Goal: Use online tool/utility: Utilize a website feature to perform a specific function

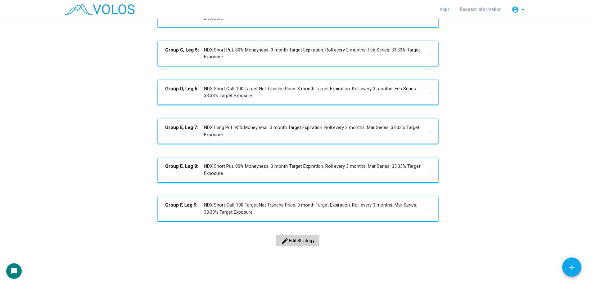
click at [285, 242] on mat-icon "edit" at bounding box center [284, 240] width 7 height 7
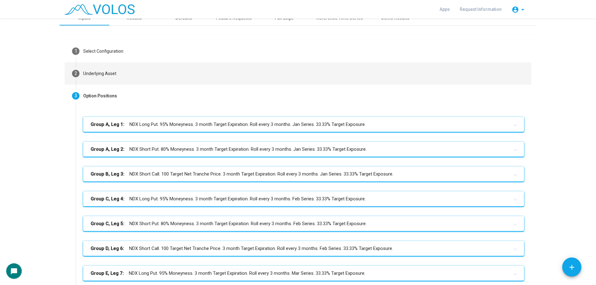
scroll to position [8, 0]
drag, startPoint x: 127, startPoint y: 77, endPoint x: 124, endPoint y: 83, distance: 6.1
click at [127, 77] on mat-step-header "2 Underlying Asset" at bounding box center [298, 74] width 467 height 22
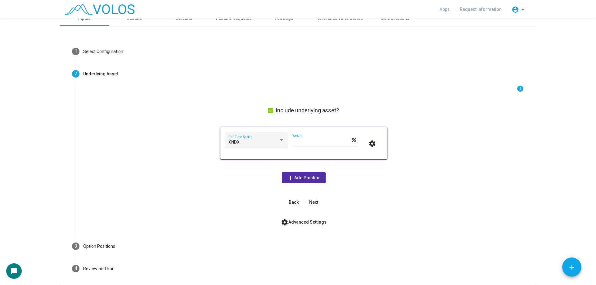
click at [302, 221] on span "settings Advanced Settings" at bounding box center [304, 222] width 46 height 5
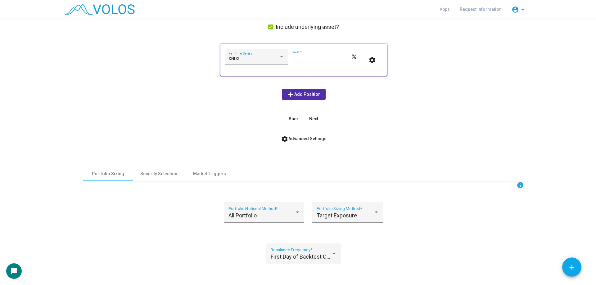
scroll to position [101, 0]
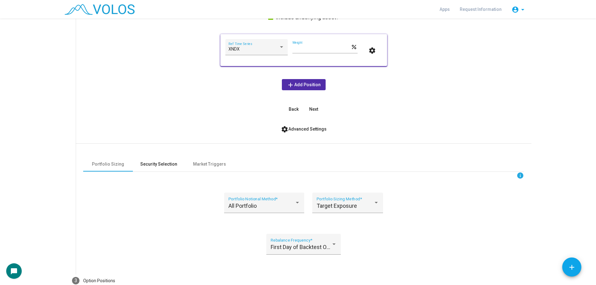
click at [150, 162] on div "Security Selection" at bounding box center [158, 164] width 37 height 7
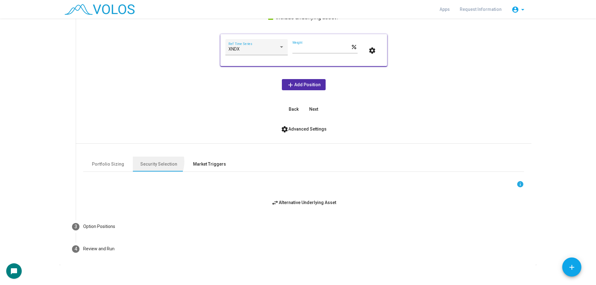
click at [196, 167] on div "Market Triggers" at bounding box center [209, 164] width 33 height 7
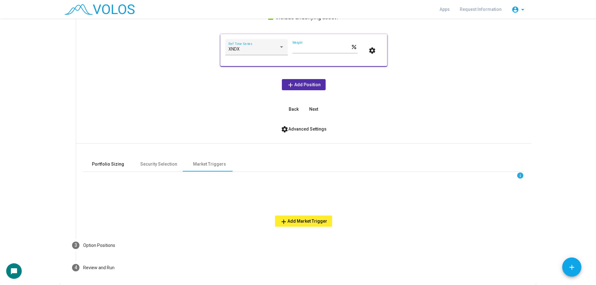
click at [119, 163] on div "Portfolio Sizing" at bounding box center [108, 164] width 32 height 7
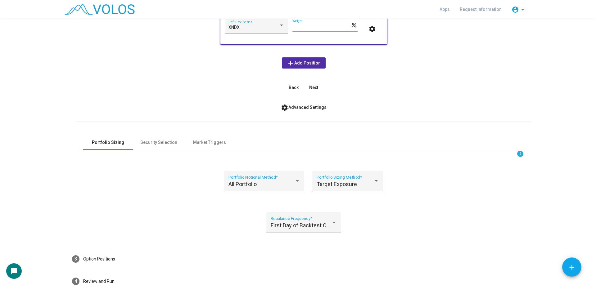
scroll to position [160, 0]
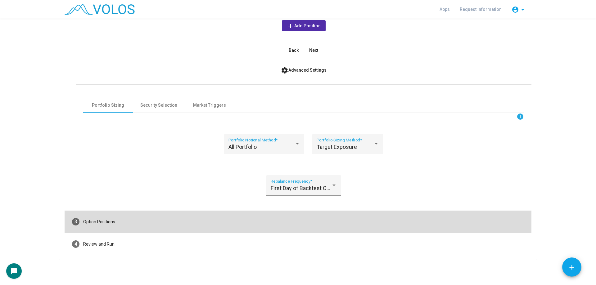
click at [144, 224] on mat-step-header "3 Option Positions" at bounding box center [298, 222] width 467 height 22
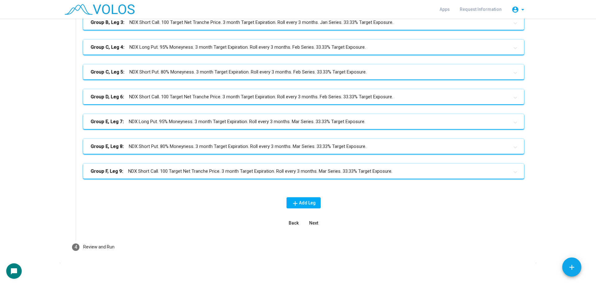
scroll to position [67, 0]
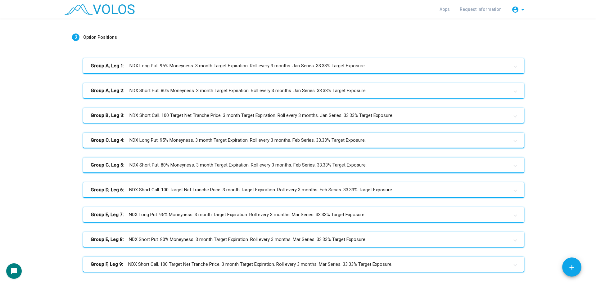
click at [179, 69] on mat-panel-title "Group A, Leg 1: NDX Long Put. 95% Moneyness. 3 month Target Expiration. Roll ev…" at bounding box center [300, 65] width 418 height 7
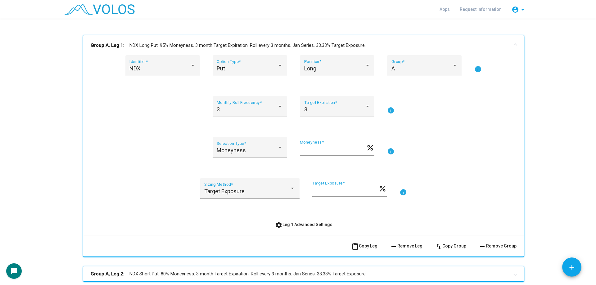
scroll to position [129, 0]
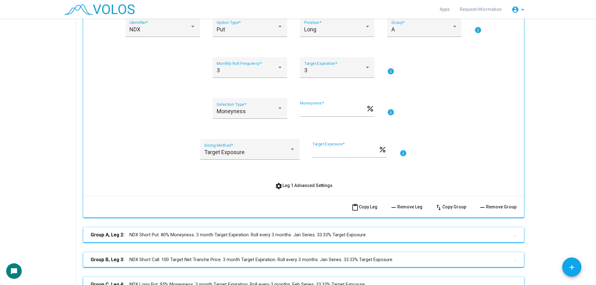
drag, startPoint x: 316, startPoint y: 187, endPoint x: 194, endPoint y: 190, distance: 122.0
click at [314, 187] on span "settings Leg 1 Advanced Settings" at bounding box center [303, 185] width 57 height 5
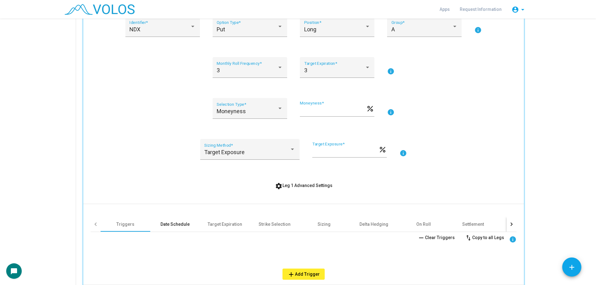
click at [173, 222] on div "Date Schedule" at bounding box center [174, 224] width 29 height 6
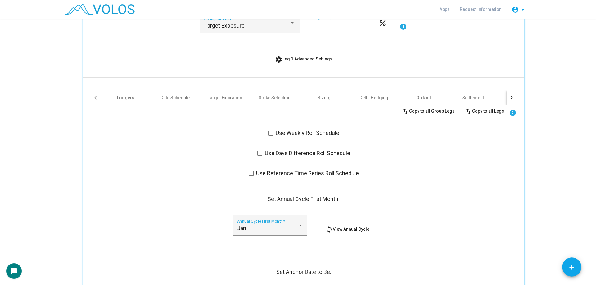
scroll to position [253, 0]
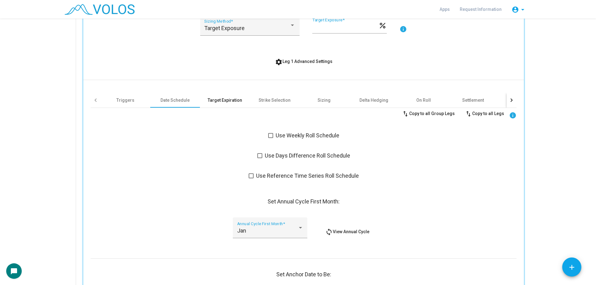
click at [221, 100] on div "Target Expiration" at bounding box center [225, 100] width 34 height 6
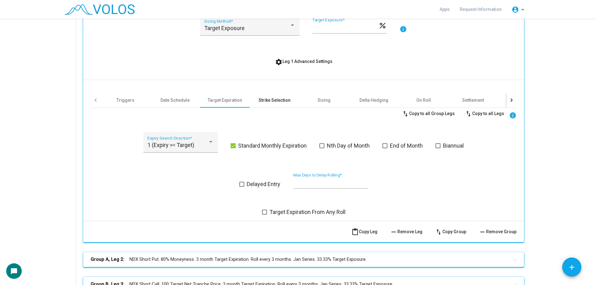
click at [271, 101] on div "Strike Selection" at bounding box center [274, 100] width 32 height 6
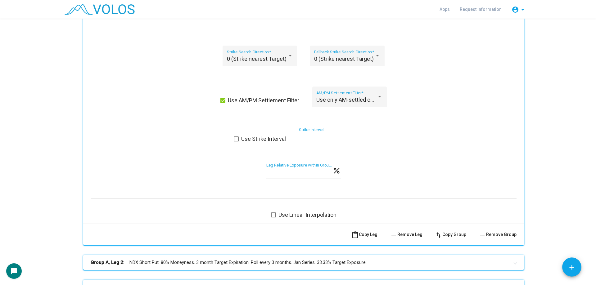
scroll to position [501, 0]
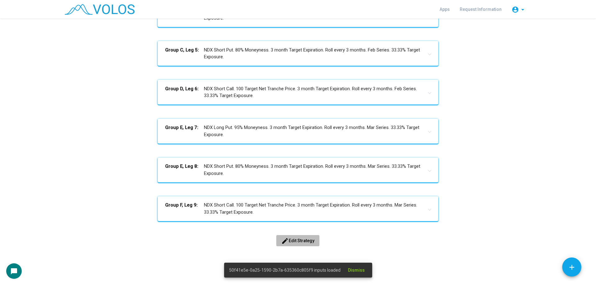
click at [305, 238] on button "edit Edit Strategy" at bounding box center [297, 240] width 43 height 11
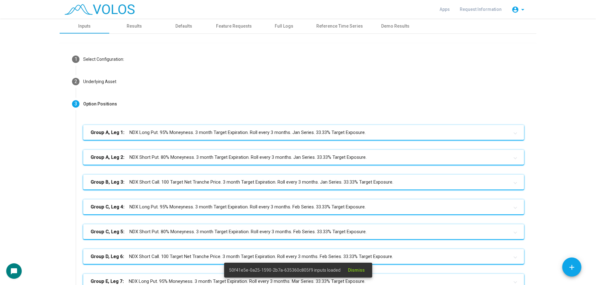
click at [179, 137] on mat-expansion-panel-header "Group A, Leg 1: NDX Long Put. 95% Moneyness. 3 month Target Expiration. Roll ev…" at bounding box center [303, 132] width 441 height 15
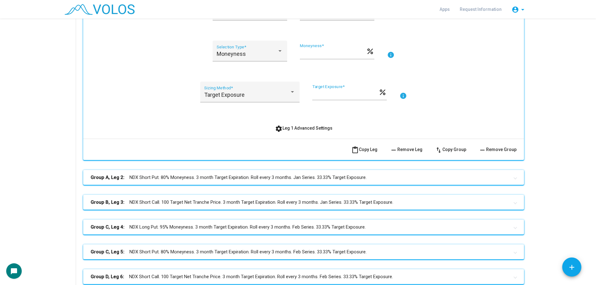
click at [282, 126] on span "settings Leg 1 Advanced Settings" at bounding box center [303, 128] width 57 height 5
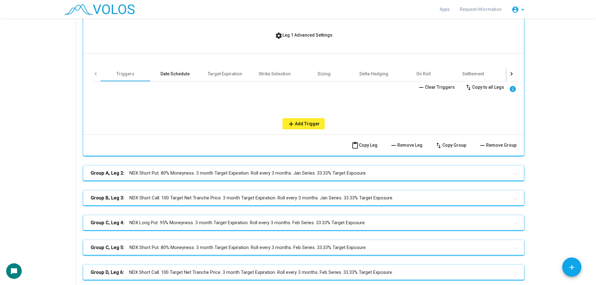
click at [172, 77] on div "Date Schedule" at bounding box center [175, 73] width 50 height 15
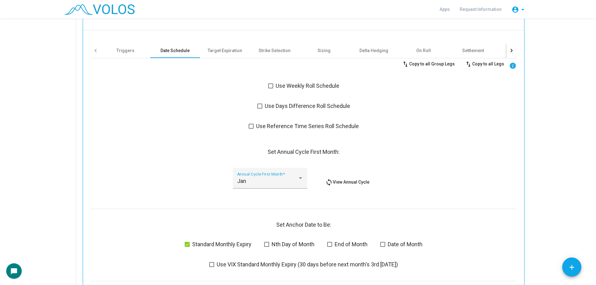
scroll to position [279, 0]
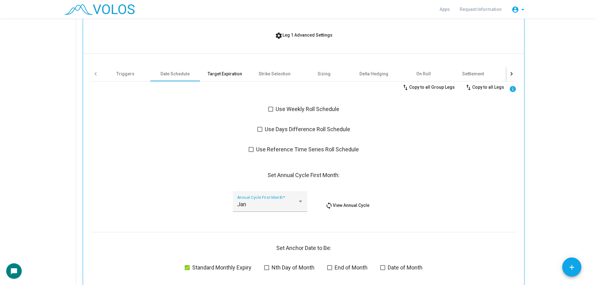
click at [224, 77] on div "Target Expiration" at bounding box center [225, 73] width 50 height 15
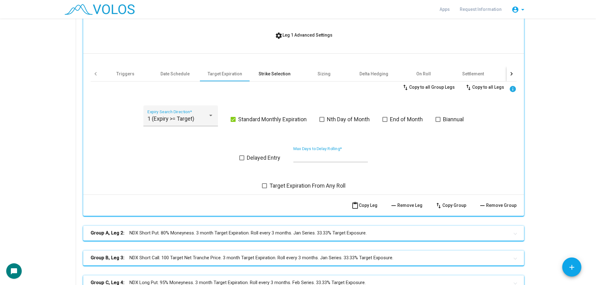
click at [266, 80] on div "Strike Selection" at bounding box center [274, 73] width 50 height 15
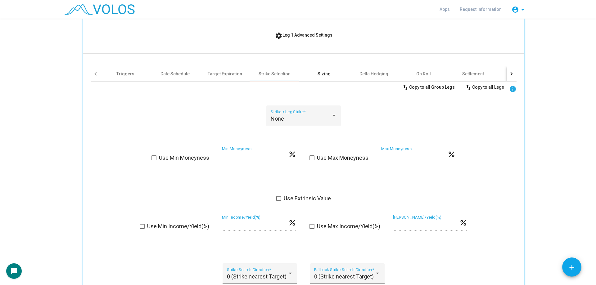
click at [313, 74] on div "Sizing" at bounding box center [324, 73] width 50 height 15
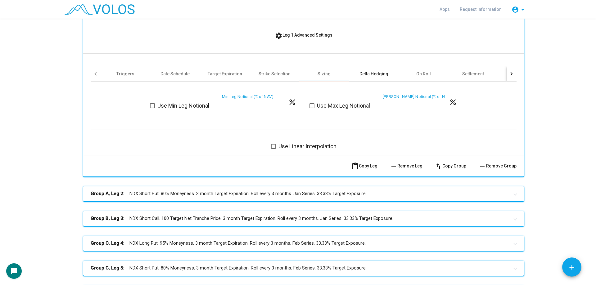
click at [379, 76] on div "Delta Hedging" at bounding box center [373, 74] width 29 height 6
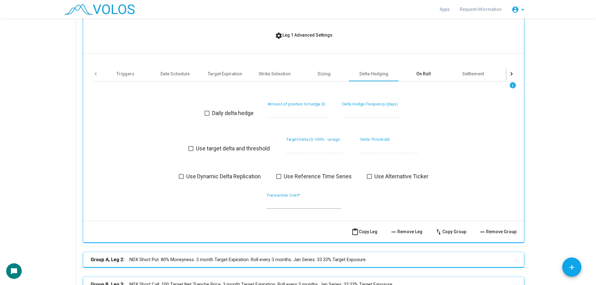
click at [425, 75] on div "On Roll" at bounding box center [423, 74] width 15 height 6
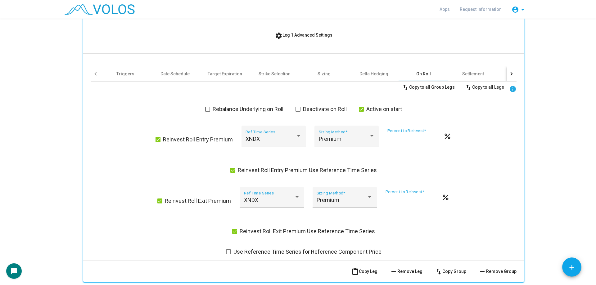
scroll to position [310, 0]
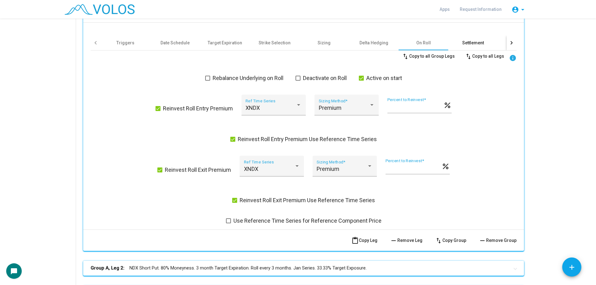
click at [477, 42] on div "Settlement" at bounding box center [473, 43] width 22 height 6
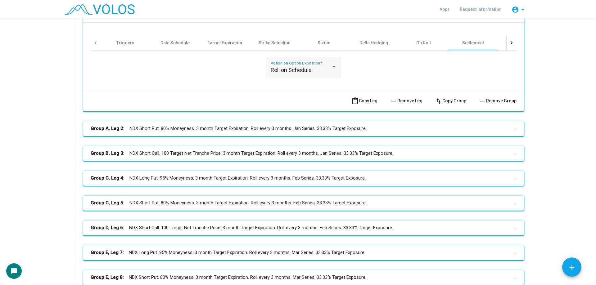
click at [506, 44] on div at bounding box center [511, 42] width 10 height 15
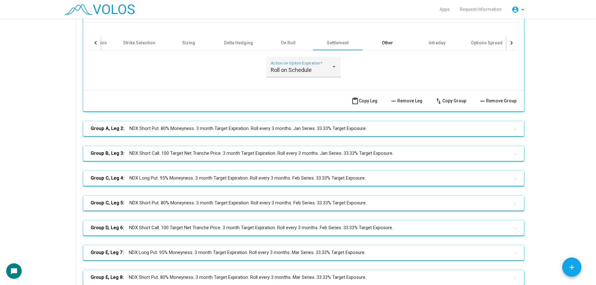
click at [390, 46] on div "Other" at bounding box center [387, 42] width 50 height 15
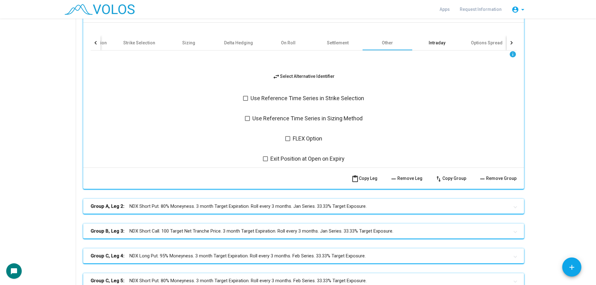
click at [432, 43] on div "Intraday" at bounding box center [436, 43] width 17 height 6
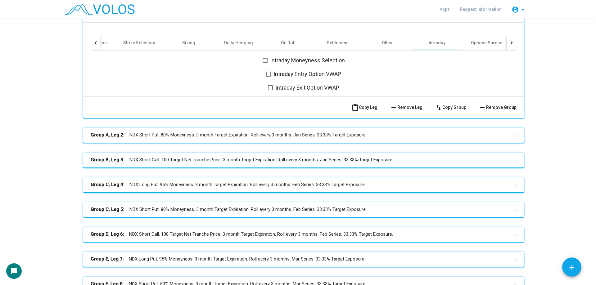
click at [506, 44] on div at bounding box center [511, 42] width 10 height 15
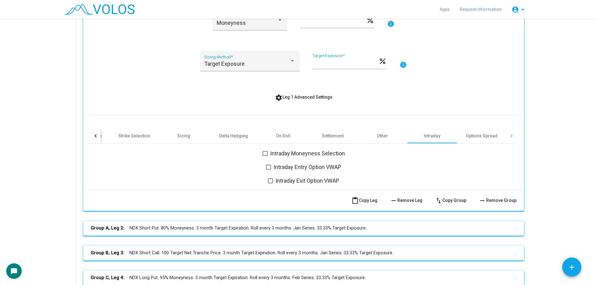
click at [308, 98] on span "settings Leg 1 Advanced Settings" at bounding box center [303, 97] width 57 height 5
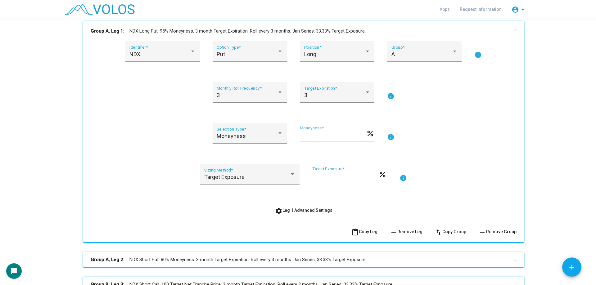
scroll to position [93, 0]
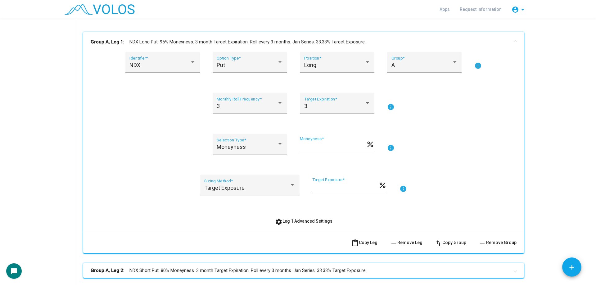
click at [183, 41] on mat-panel-title "Group A, Leg 1: NDX Long Put. 95% Moneyness. 3 month Target Expiration. Roll ev…" at bounding box center [300, 41] width 418 height 7
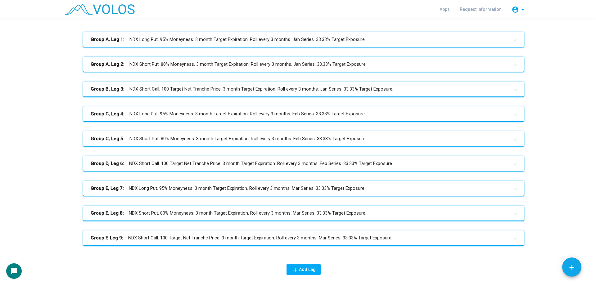
click at [173, 64] on mat-panel-title "Group A, Leg 2: NDX Short Put. 80% Moneyness. 3 month Target Expiration. Roll e…" at bounding box center [300, 64] width 418 height 7
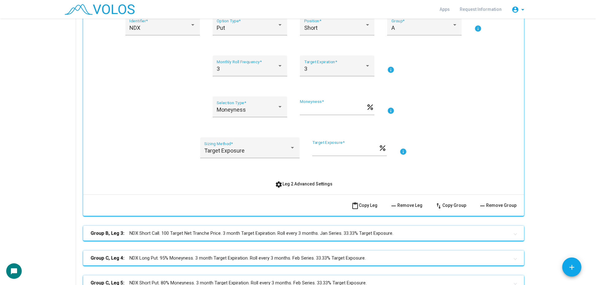
scroll to position [124, 0]
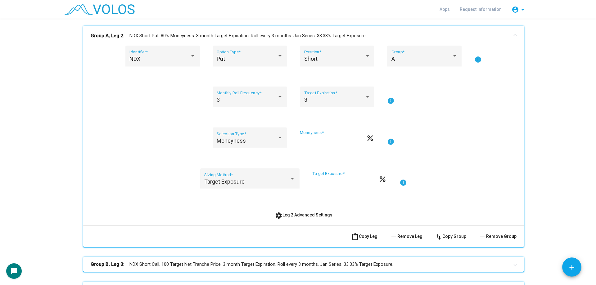
click at [170, 37] on mat-panel-title "Group A, Leg 2: NDX Short Put. 80% Moneyness. 3 month Target Expiration. Roll e…" at bounding box center [300, 35] width 418 height 7
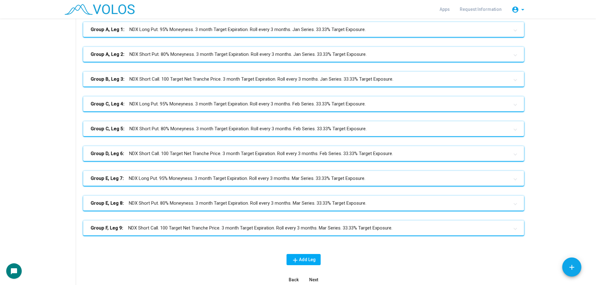
scroll to position [93, 0]
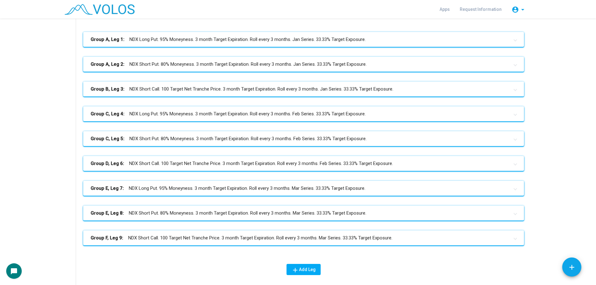
click at [206, 87] on mat-panel-title "Group B, Leg 3: NDX Short Call. 100 Target Net Tranche Price. 3 month Target Ex…" at bounding box center [300, 89] width 418 height 7
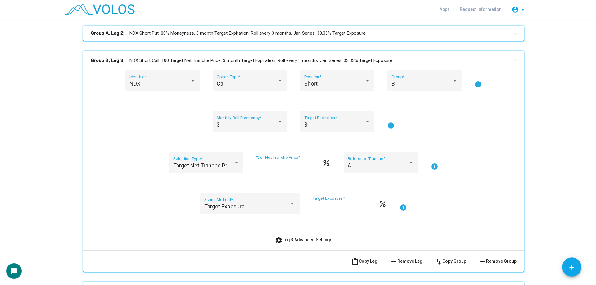
scroll to position [155, 0]
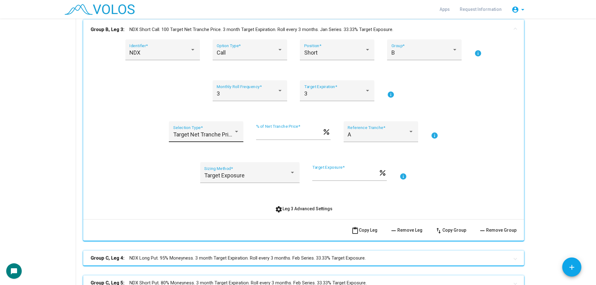
click at [210, 128] on div "Target Net Tranche Price Selection Type *" at bounding box center [206, 134] width 66 height 16
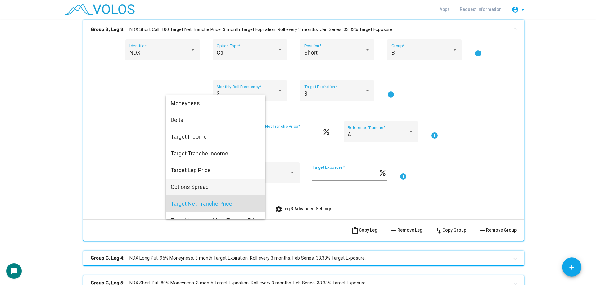
scroll to position [60, 0]
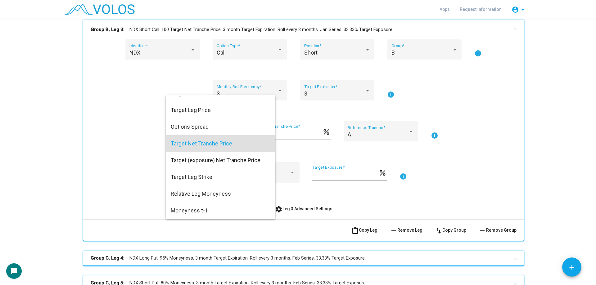
click at [96, 137] on div at bounding box center [298, 142] width 596 height 285
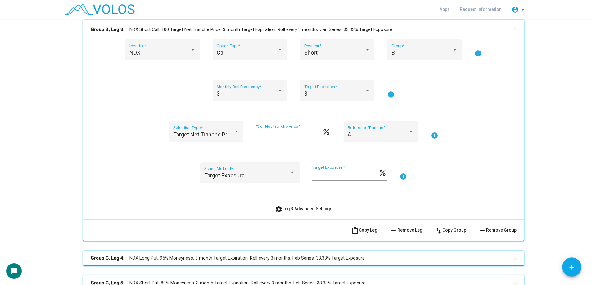
click at [154, 32] on mat-panel-title "Group B, Leg 3: NDX Short Call. 100 Target Net Tranche Price. 3 month Target Ex…" at bounding box center [300, 29] width 418 height 7
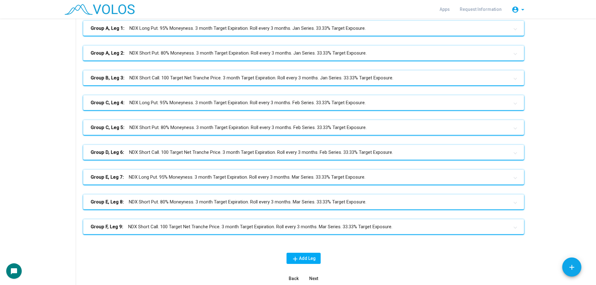
scroll to position [93, 0]
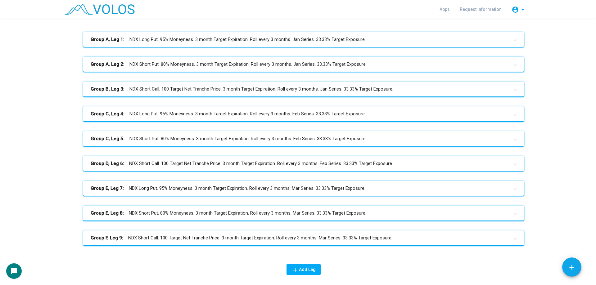
click at [176, 161] on mat-panel-title "Group D, Leg 6: NDX Short Call. 100 Target Net Tranche Price. 3 month Target Ex…" at bounding box center [300, 163] width 418 height 7
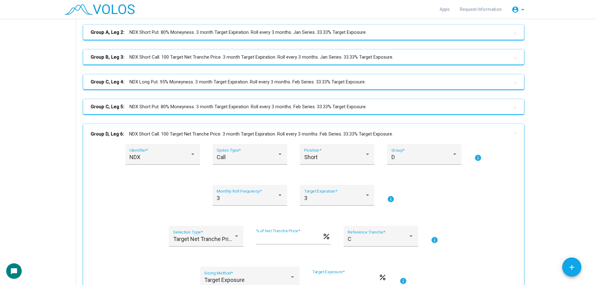
scroll to position [186, 0]
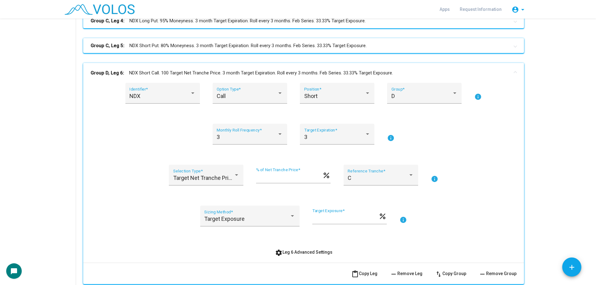
click at [171, 70] on mat-panel-title "Group D, Leg 6: NDX Short Call. 100 Target Net Tranche Price. 3 month Target Ex…" at bounding box center [300, 72] width 418 height 7
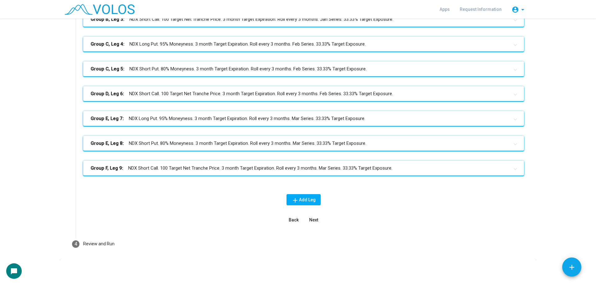
scroll to position [163, 0]
click at [156, 234] on mat-step-header "4 Review and Run" at bounding box center [298, 244] width 467 height 22
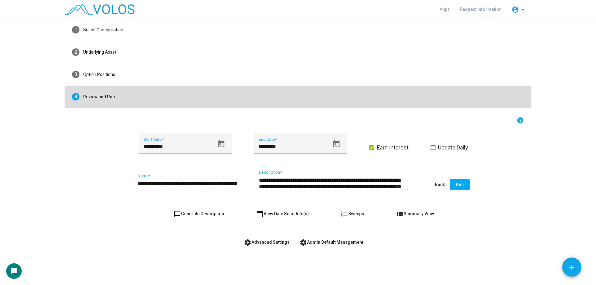
scroll to position [29, 0]
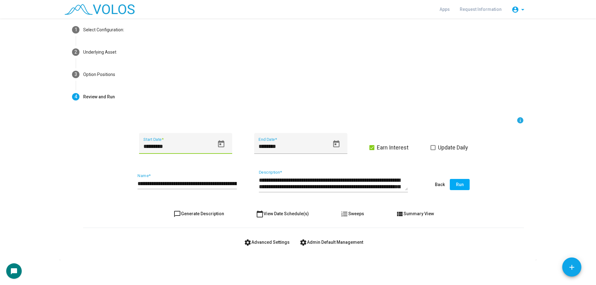
drag, startPoint x: 178, startPoint y: 146, endPoint x: 120, endPoint y: 144, distance: 58.4
click at [121, 144] on div "********* Start Date * ******** End Date * Earn Interest Update Daily" at bounding box center [303, 147] width 441 height 28
drag, startPoint x: 136, startPoint y: 184, endPoint x: 183, endPoint y: 183, distance: 47.2
click at [183, 183] on input "**********" at bounding box center [186, 184] width 99 height 6
drag, startPoint x: 268, startPoint y: 246, endPoint x: 263, endPoint y: 245, distance: 5.3
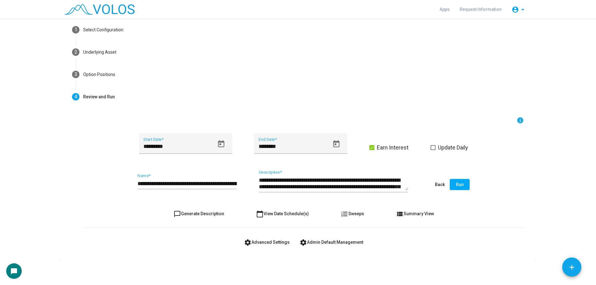
click at [268, 246] on button "settings Advanced Settings" at bounding box center [267, 242] width 56 height 11
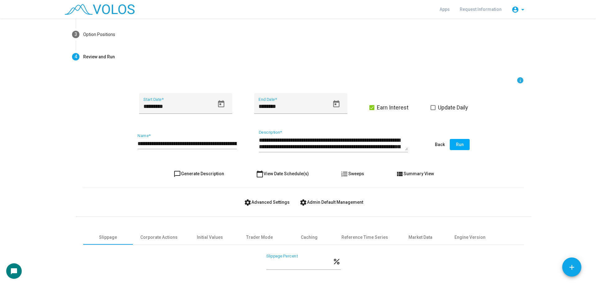
scroll to position [115, 0]
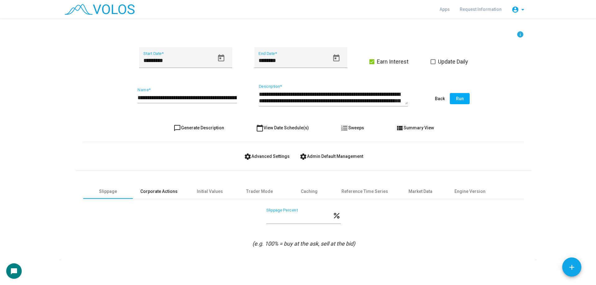
click at [156, 195] on div "Corporate Actions" at bounding box center [159, 191] width 52 height 15
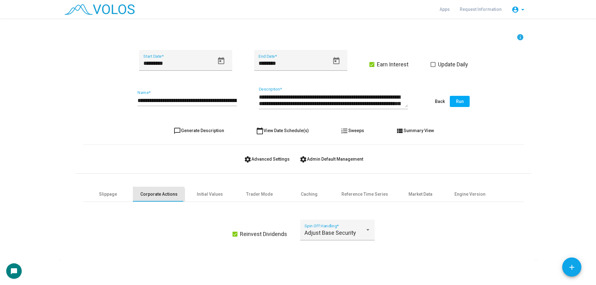
scroll to position [113, 0]
click at [386, 194] on div "Reference Time Series" at bounding box center [364, 194] width 61 height 15
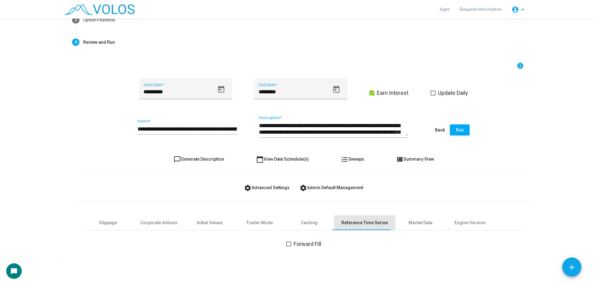
scroll to position [84, 0]
drag, startPoint x: 419, startPoint y: 216, endPoint x: 438, endPoint y: 221, distance: 19.9
click at [420, 216] on div "Market Data" at bounding box center [420, 222] width 50 height 15
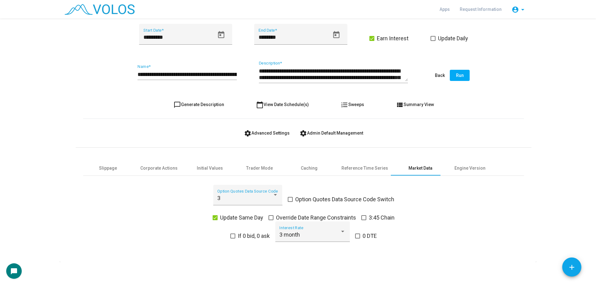
scroll to position [140, 0]
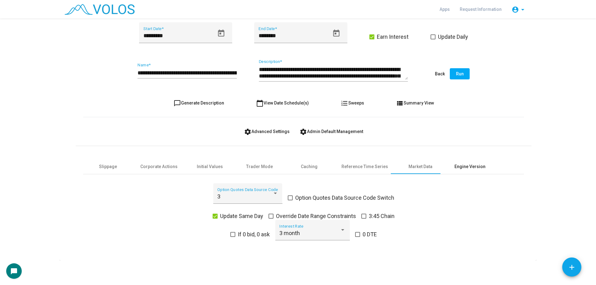
click at [467, 172] on div "Engine Version" at bounding box center [470, 166] width 50 height 15
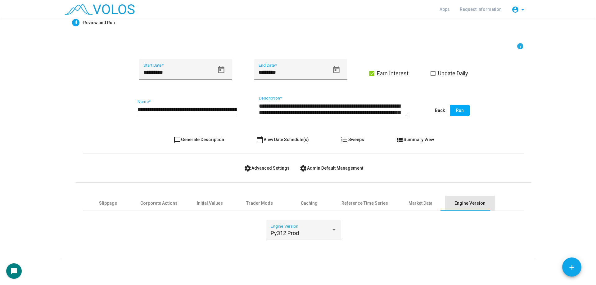
scroll to position [104, 0]
